Goal: Entertainment & Leisure: Consume media (video, audio)

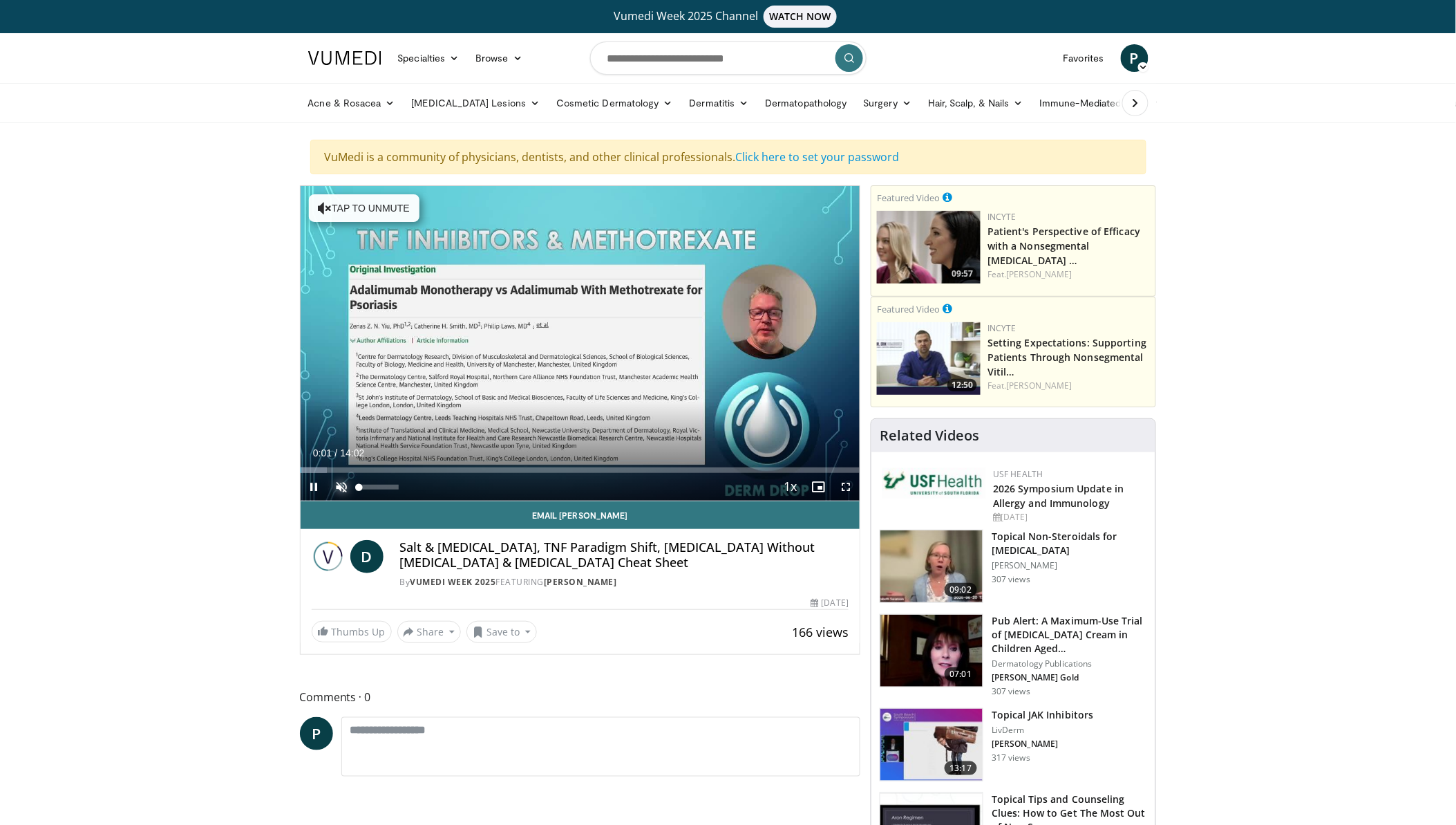
click at [346, 482] on span "Video Player" at bounding box center [341, 486] width 27 height 27
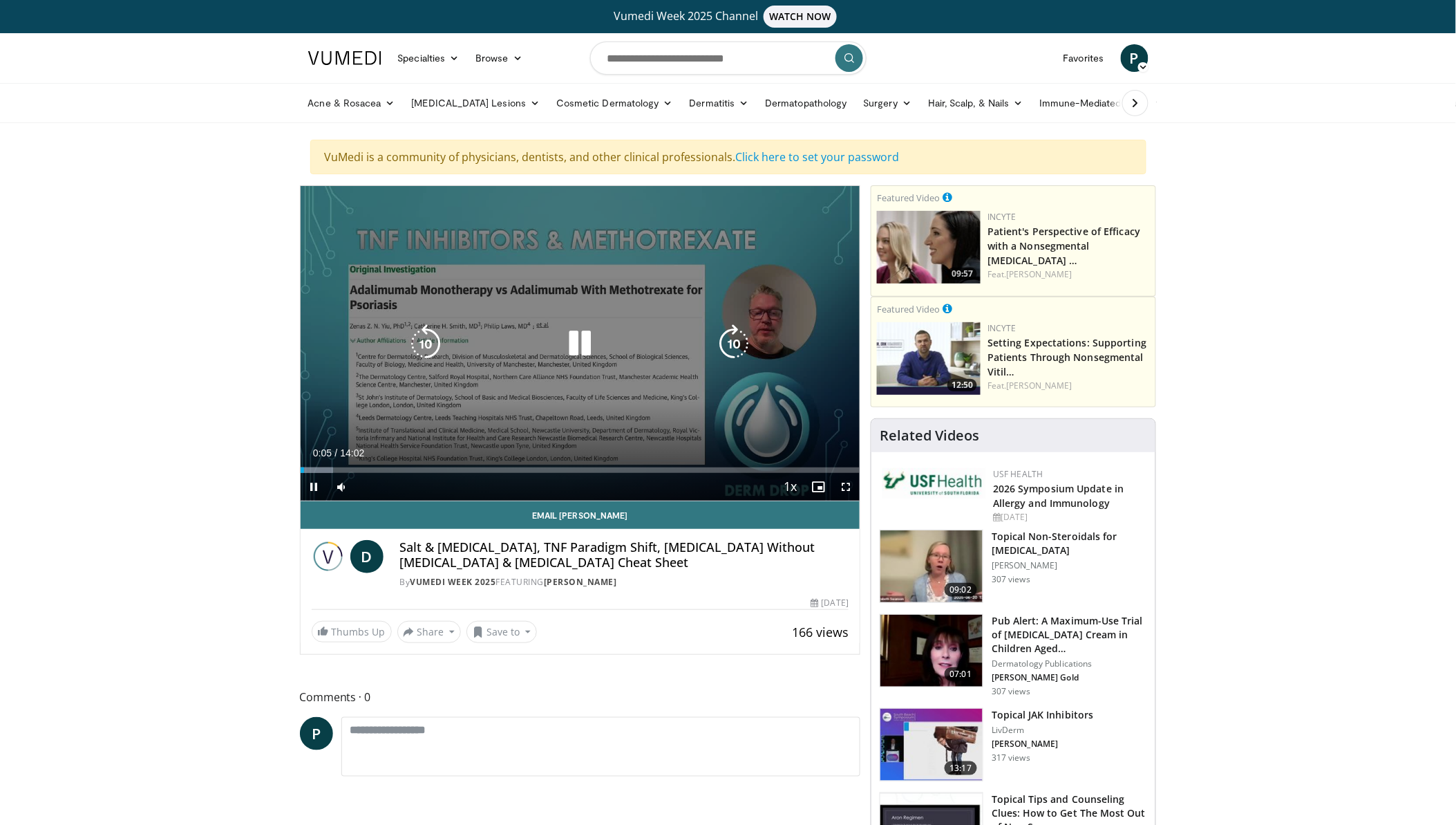
click at [745, 338] on icon "Video Player" at bounding box center [733, 343] width 38 height 38
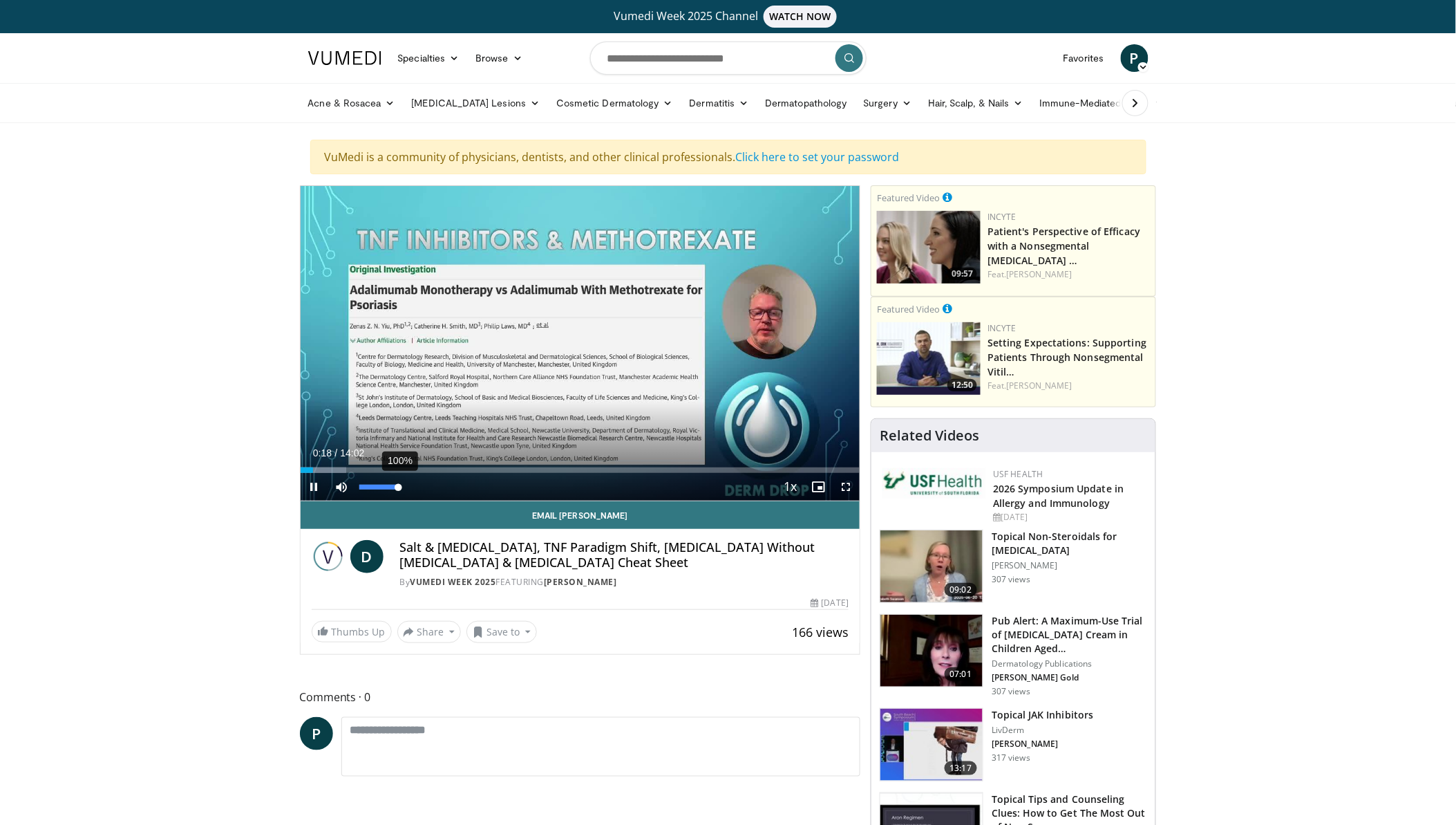
drag, startPoint x: 379, startPoint y: 491, endPoint x: 402, endPoint y: 496, distance: 23.5
click at [402, 496] on div "100%" at bounding box center [380, 486] width 49 height 27
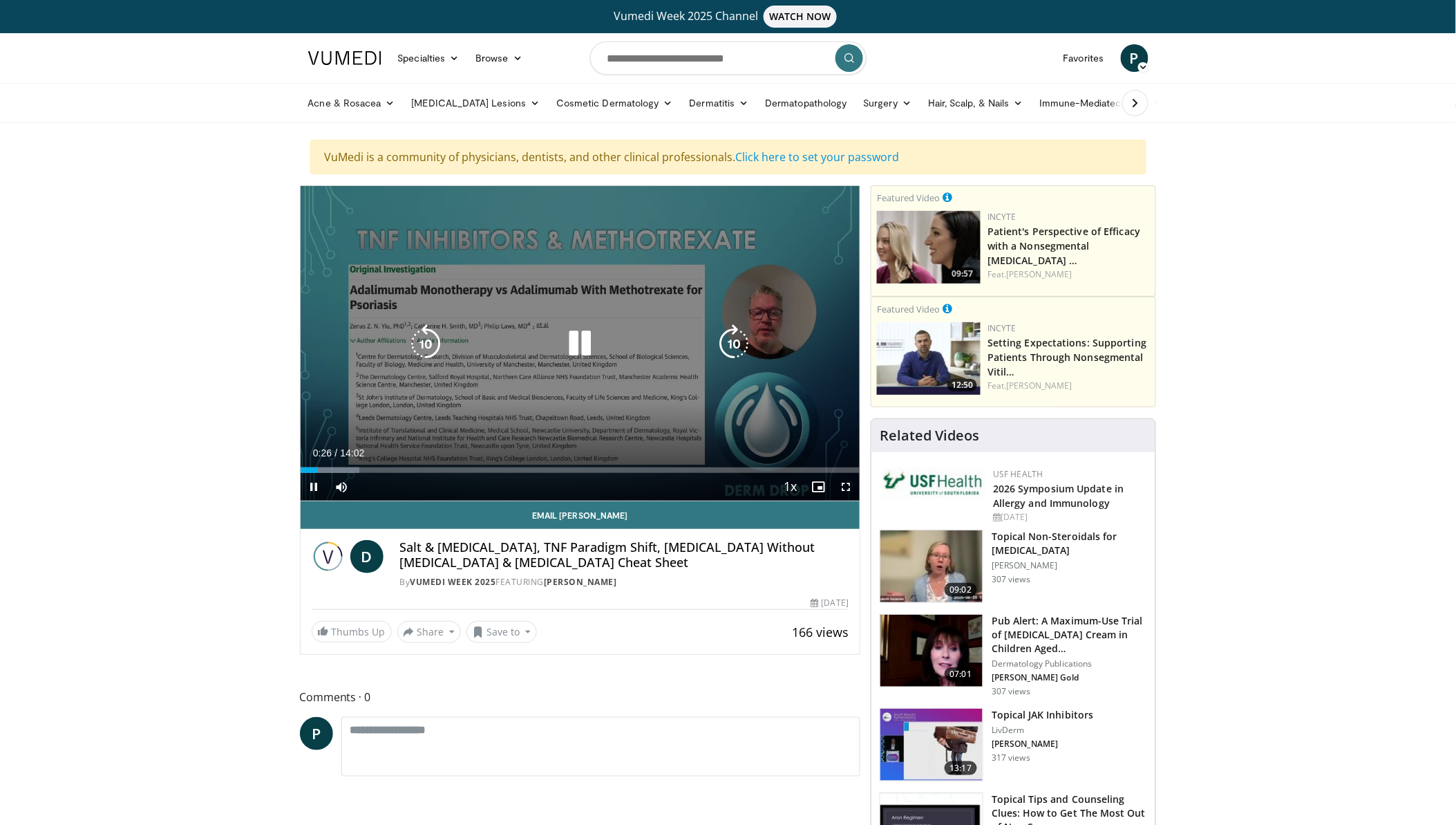
click at [580, 350] on icon "Video Player" at bounding box center [579, 343] width 38 height 38
